Goal: Task Accomplishment & Management: Manage account settings

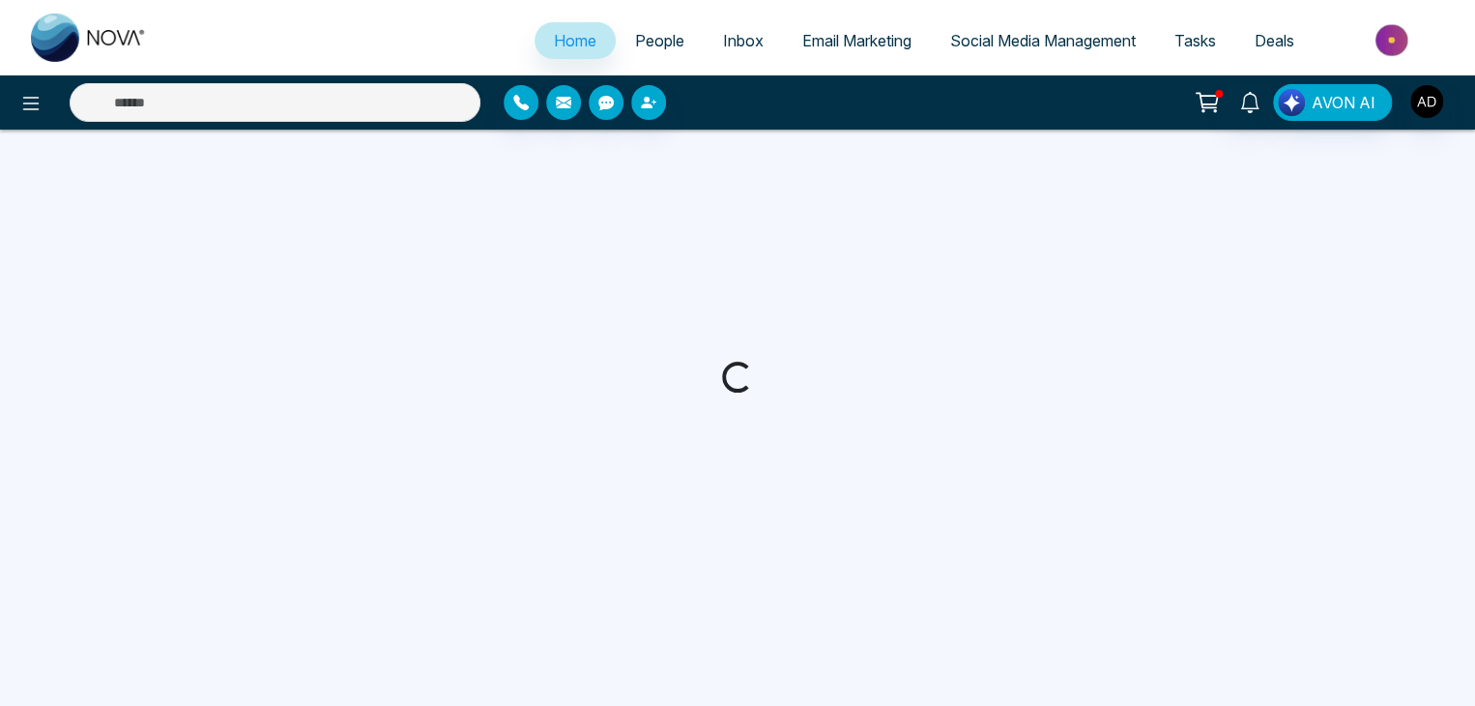
select select "*"
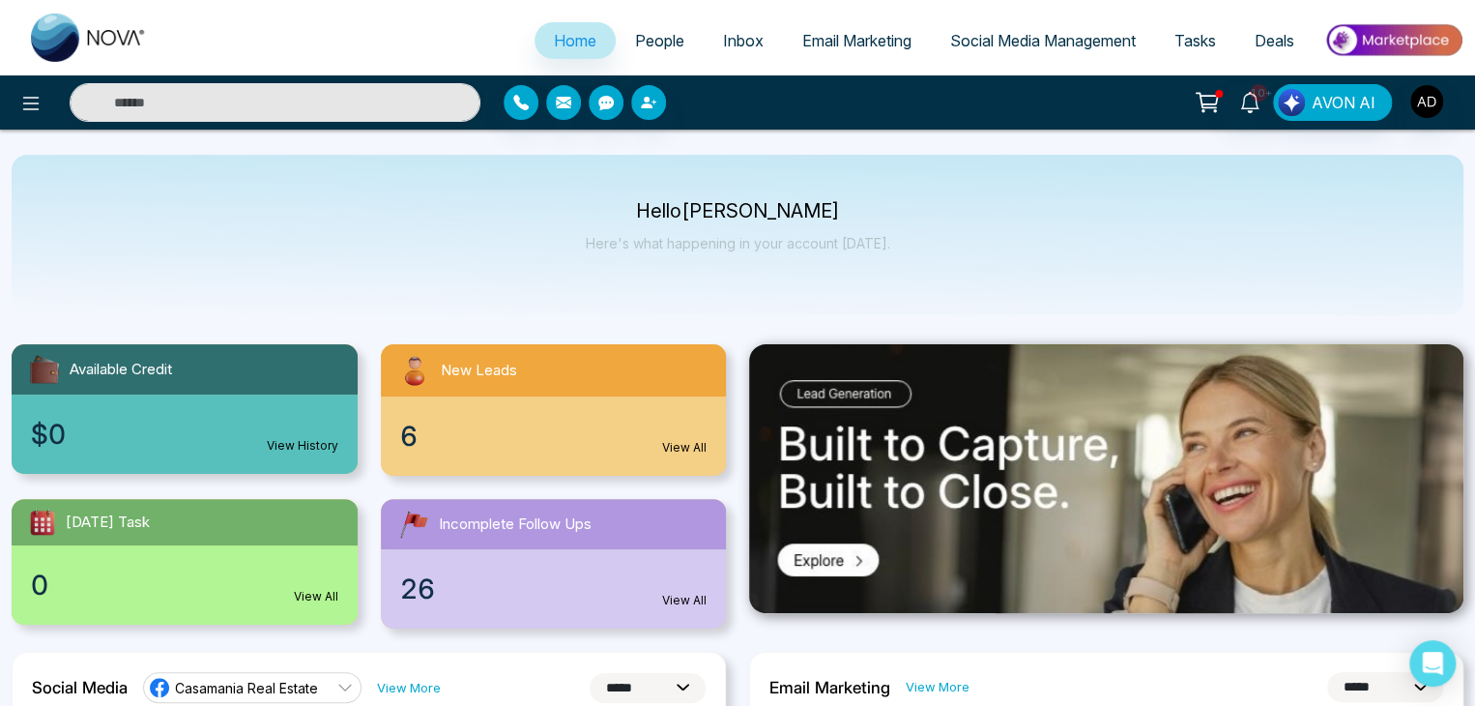
click at [754, 40] on link "Inbox" at bounding box center [743, 40] width 79 height 37
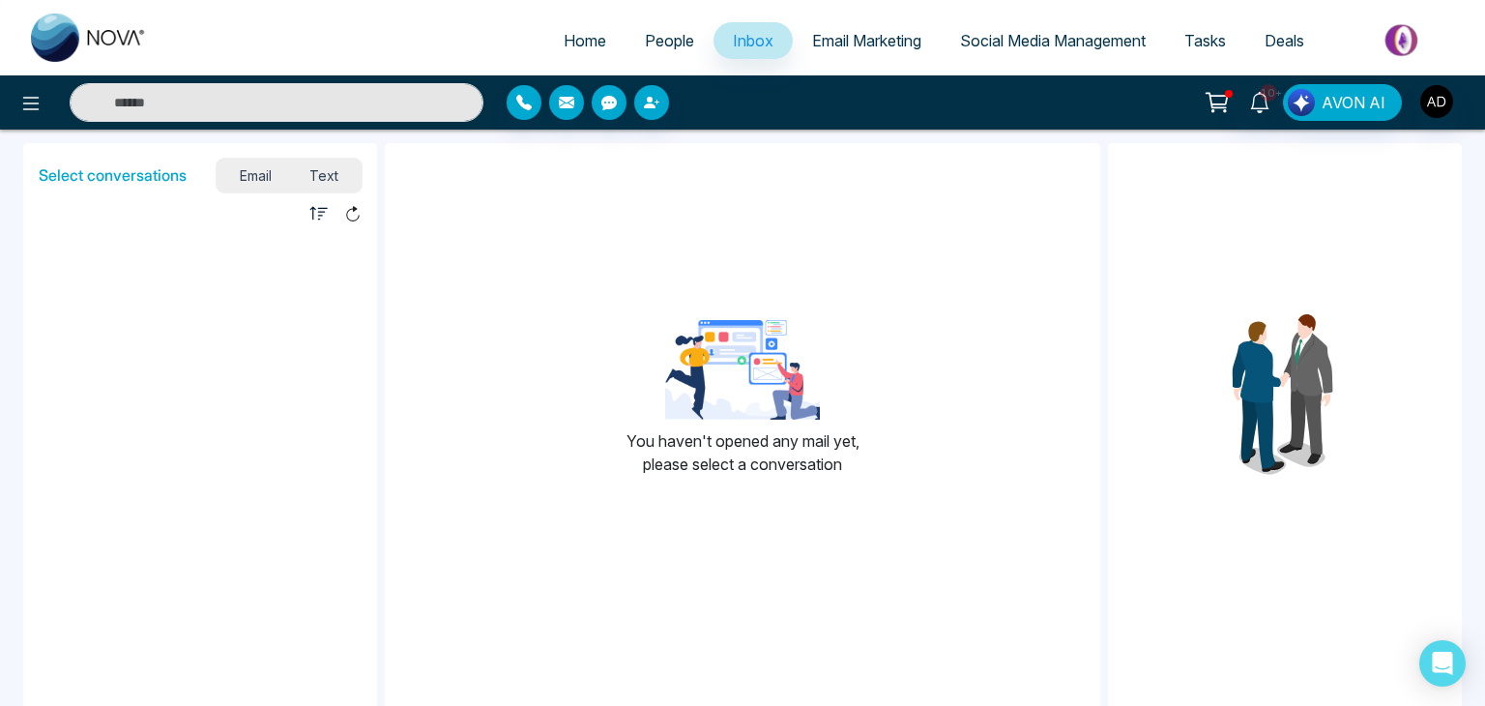
click at [324, 183] on span "Text" at bounding box center [325, 175] width 68 height 26
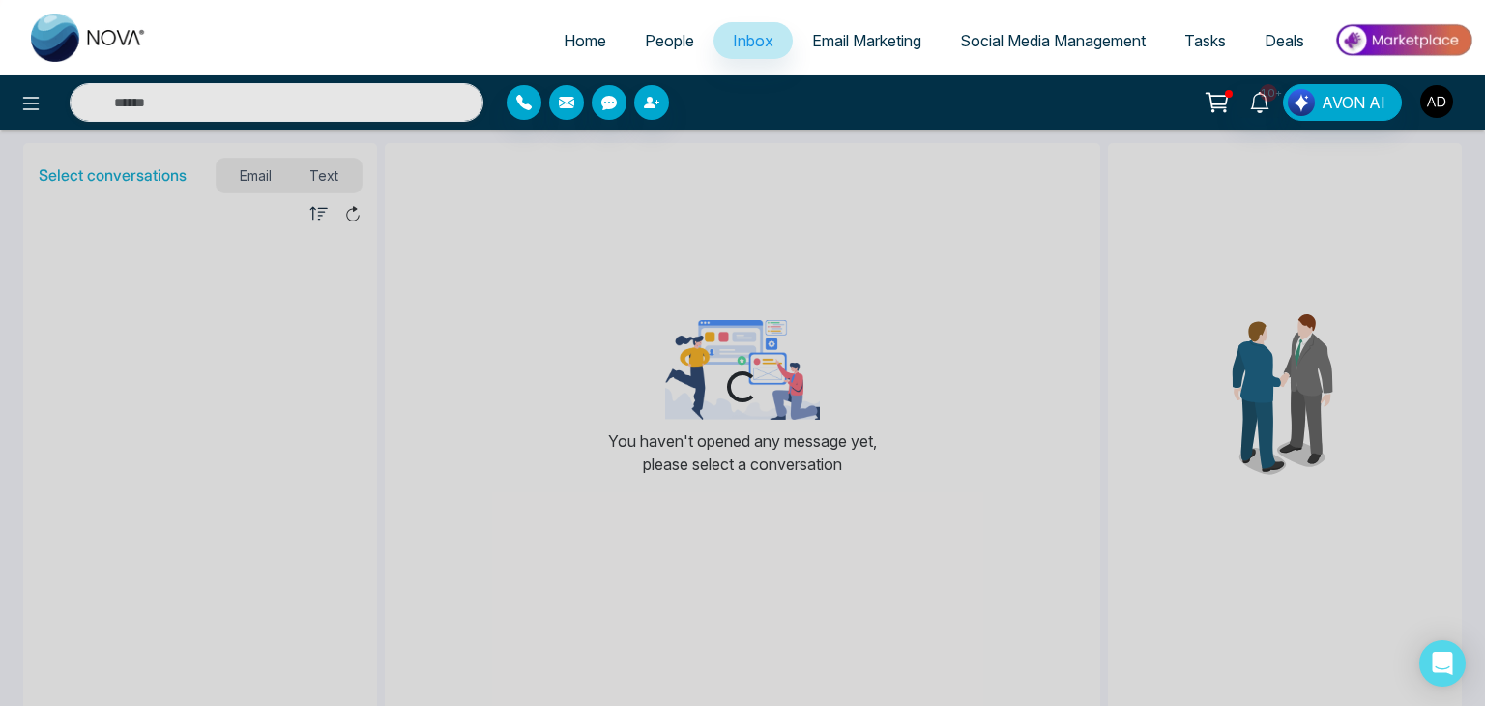
click at [1448, 107] on img "button" at bounding box center [1436, 101] width 33 height 33
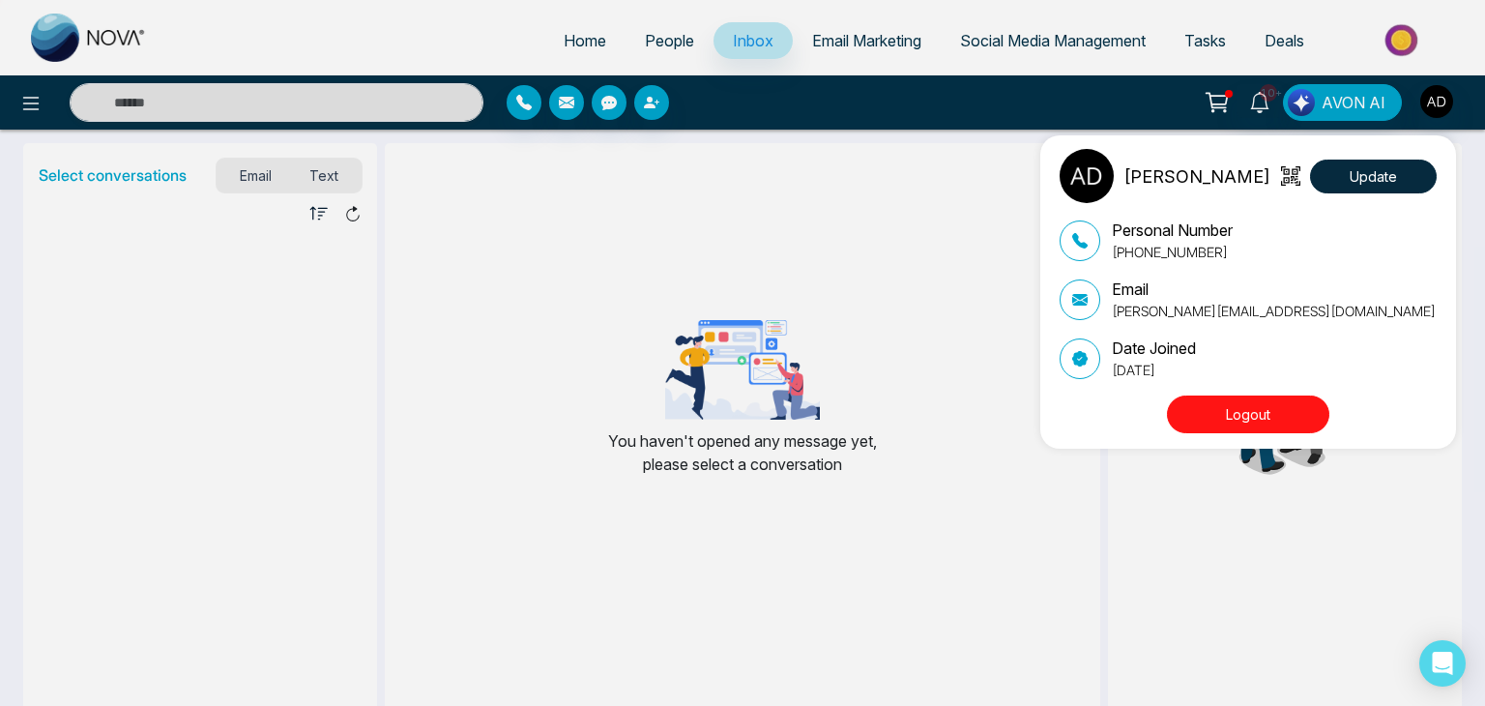
click at [1168, 310] on p "adnan@mmnovatech.com" at bounding box center [1273, 311] width 324 height 20
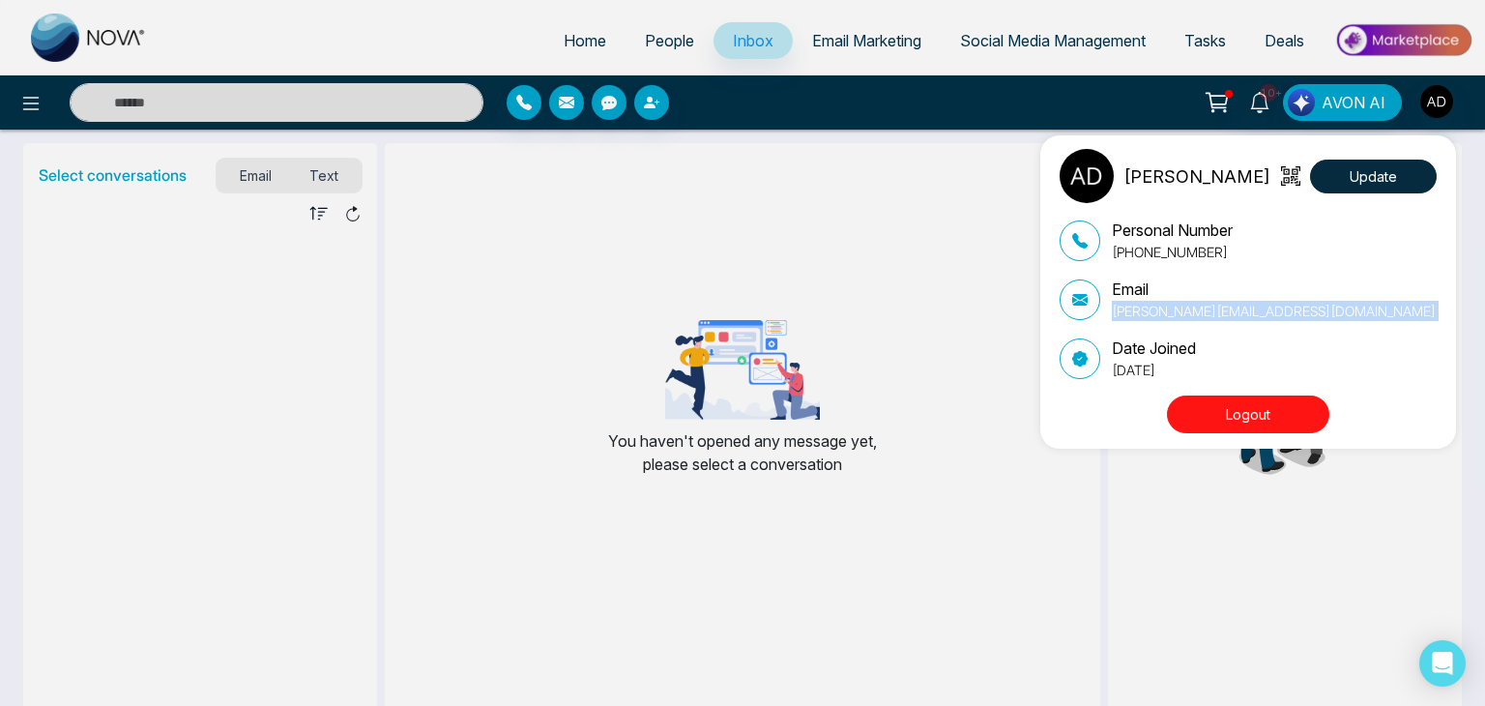
click at [1168, 310] on p "adnan@mmnovatech.com" at bounding box center [1273, 311] width 324 height 20
copy div "adnan@mmnovatech.com"
click at [1207, 404] on button "Logout" at bounding box center [1248, 414] width 162 height 38
